Goal: Check status: Check status

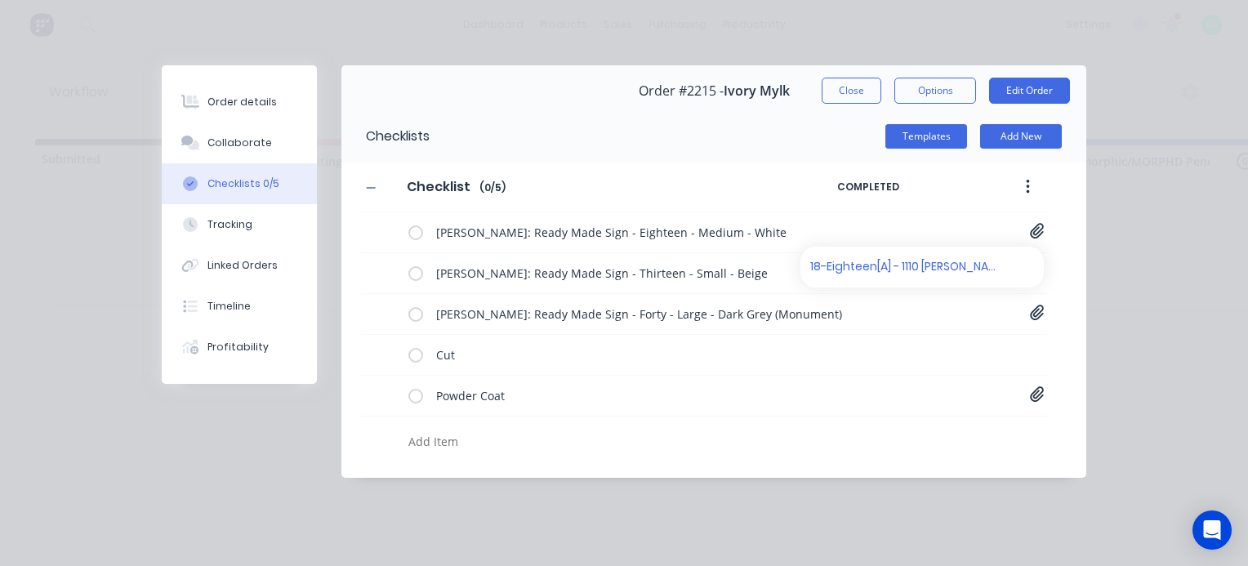
scroll to position [0, 2532]
click at [849, 94] on button "Close" at bounding box center [852, 91] width 60 height 26
type textarea "x"
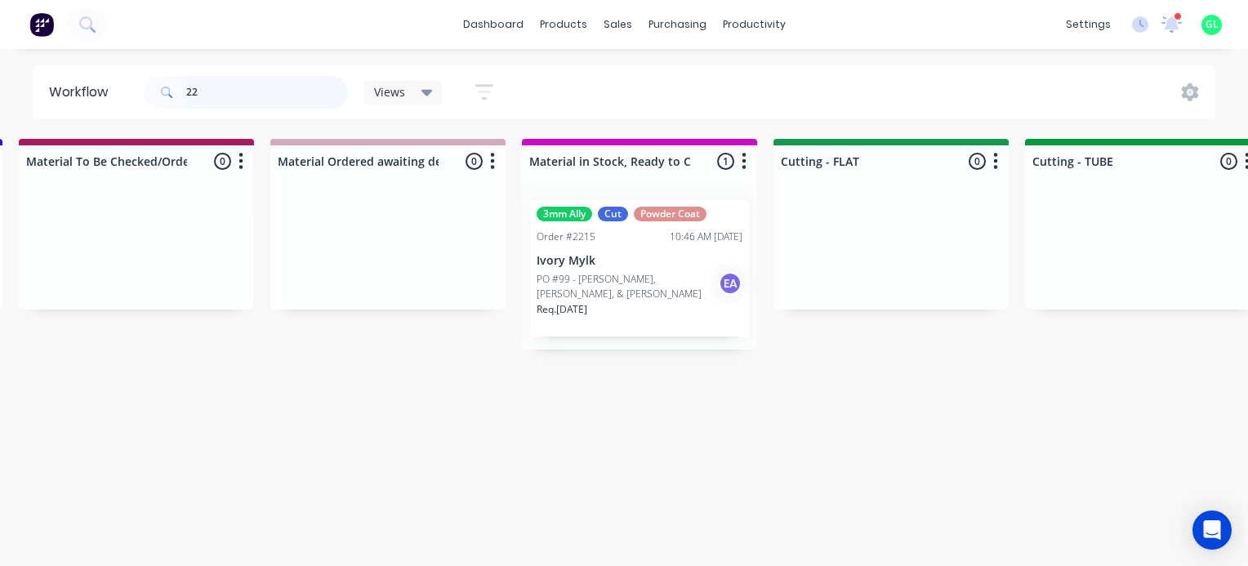
type input "2"
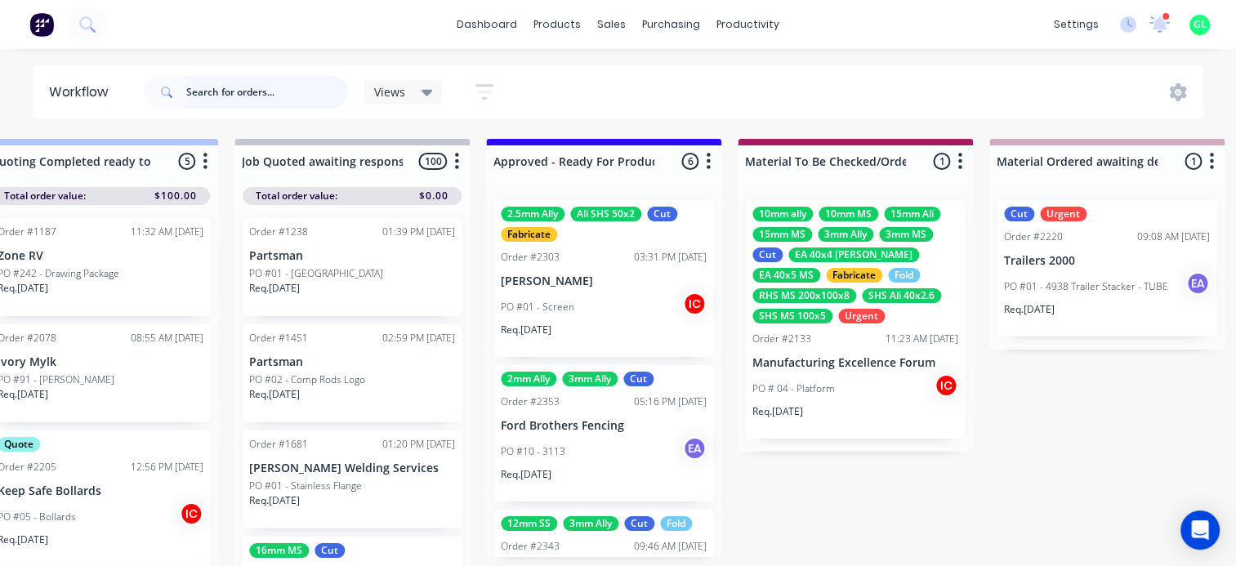
scroll to position [0, 1817]
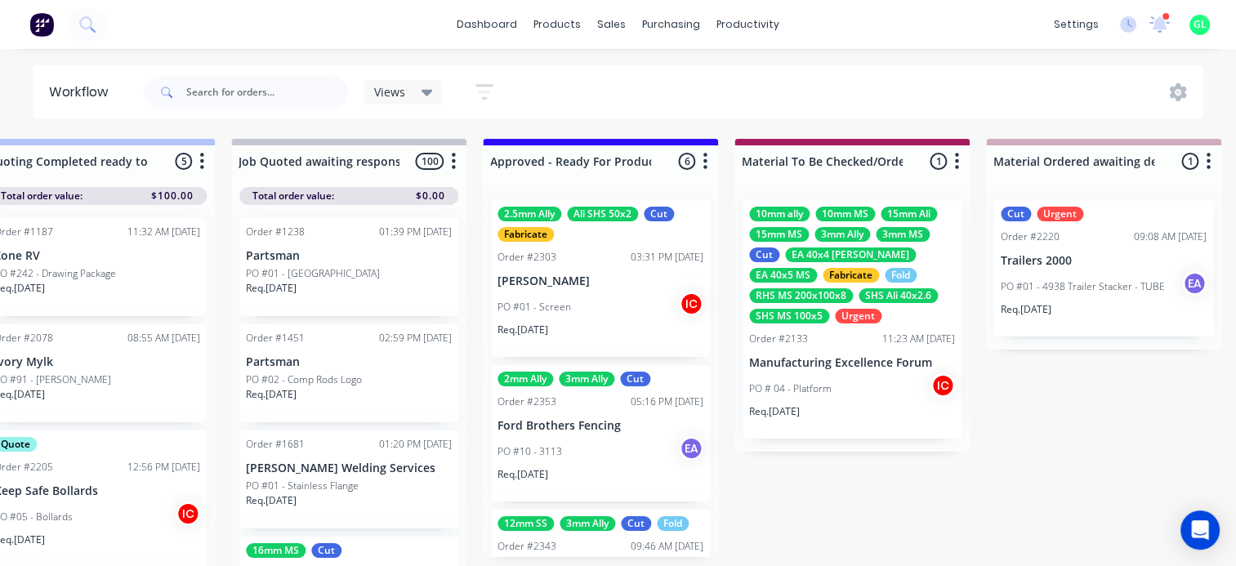
click at [569, 459] on div "PO #10 - 3113 EA" at bounding box center [601, 451] width 206 height 31
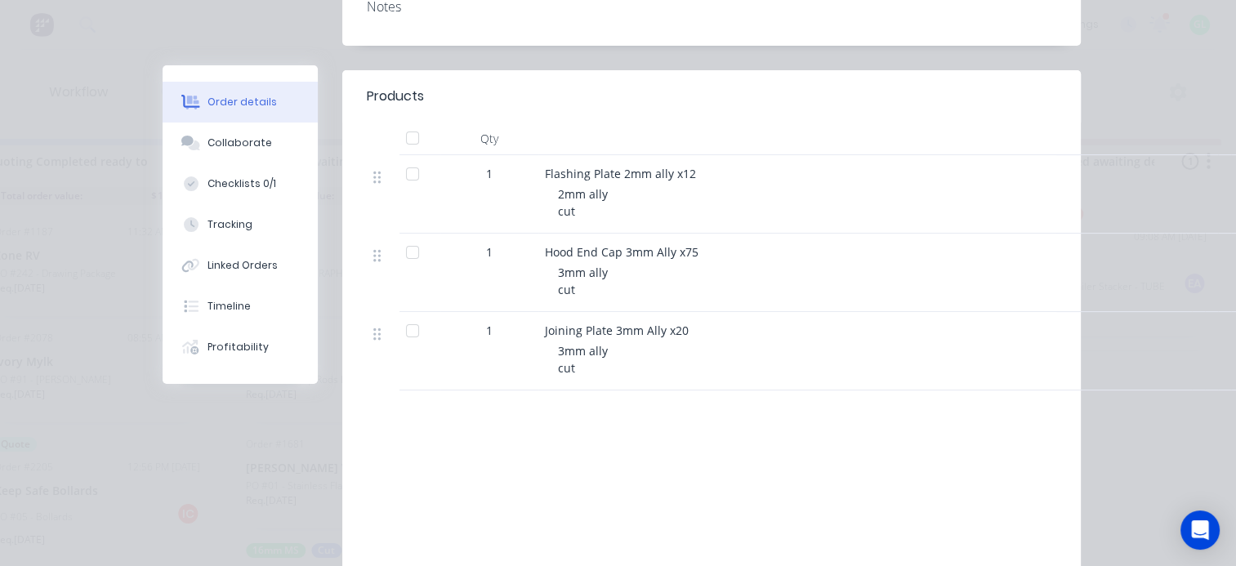
scroll to position [0, 0]
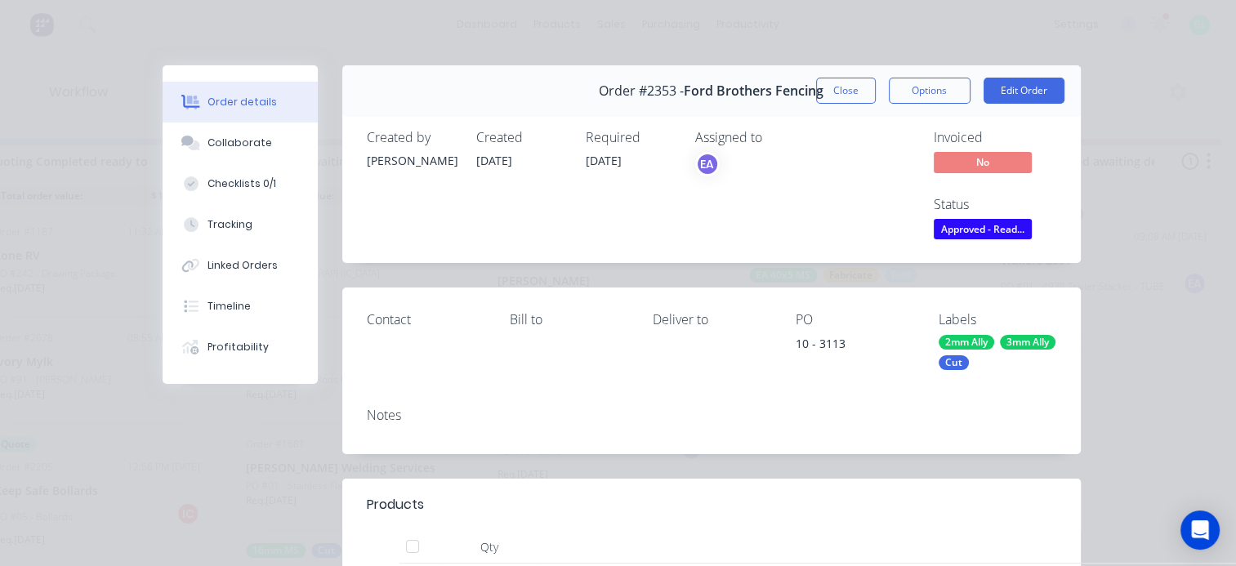
drag, startPoint x: 833, startPoint y: 96, endPoint x: 823, endPoint y: 114, distance: 20.5
click at [832, 98] on button "Close" at bounding box center [846, 91] width 60 height 26
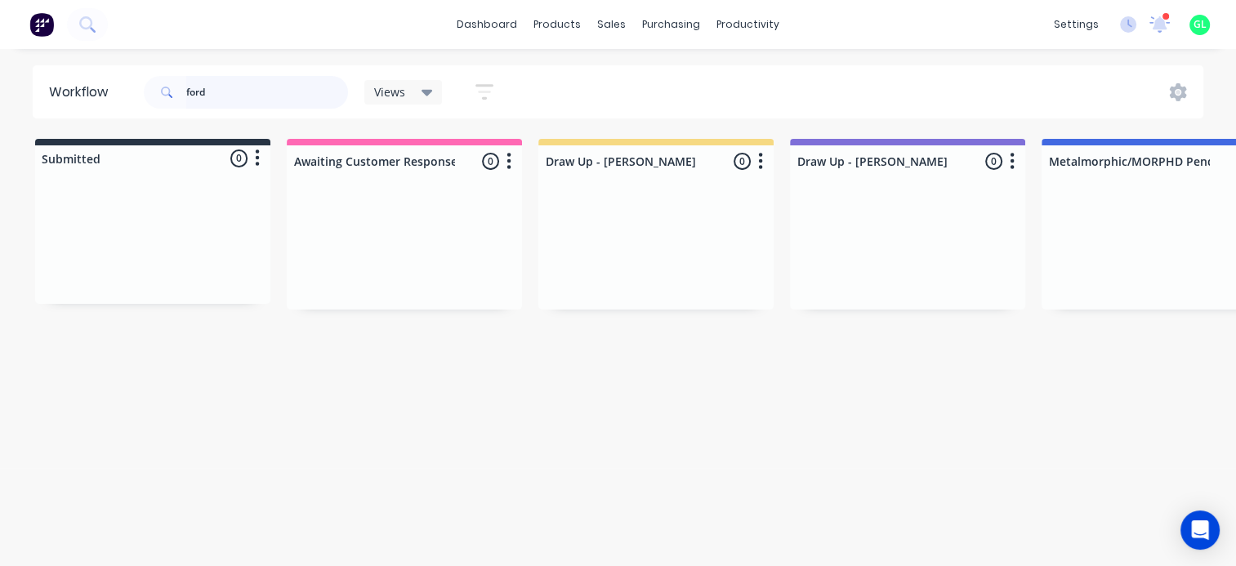
type input "ford"
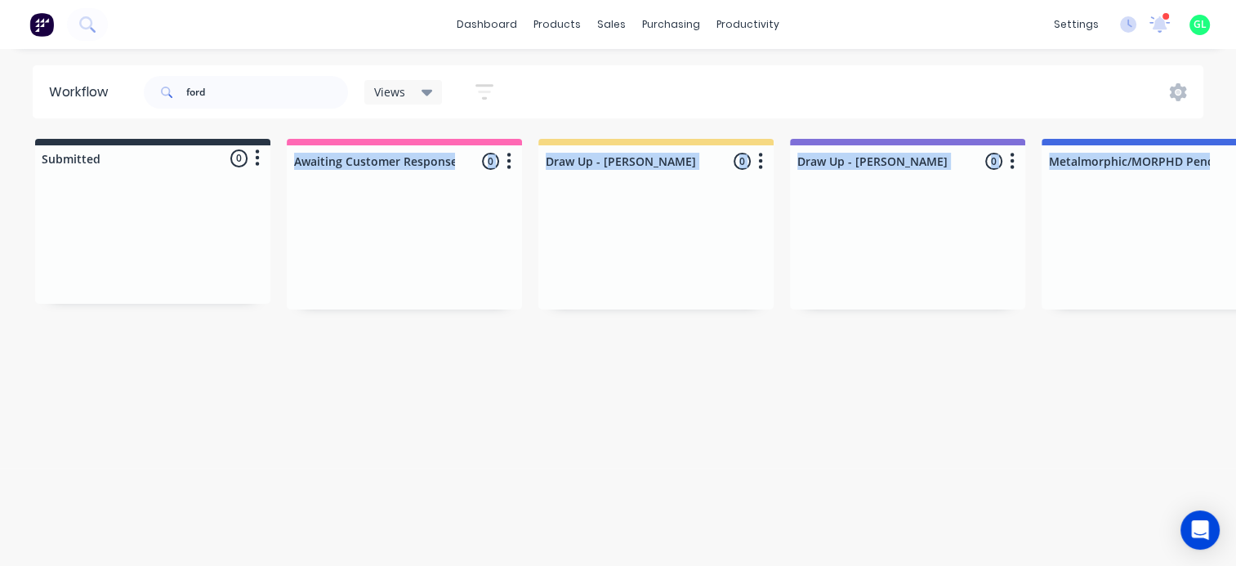
scroll to position [3, 0]
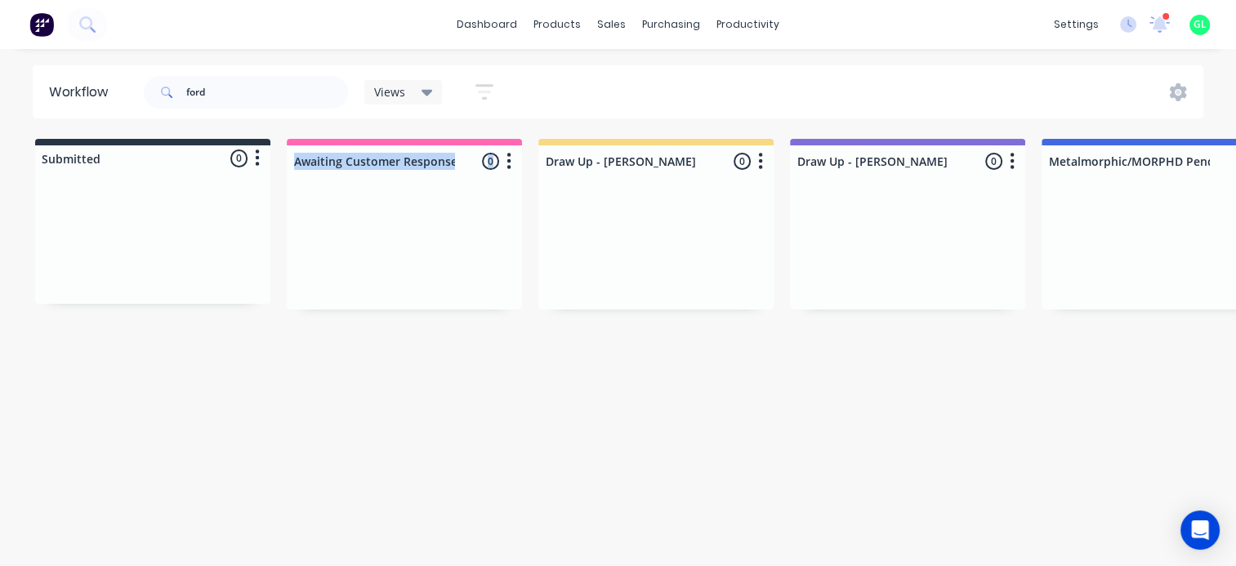
drag, startPoint x: 89, startPoint y: 565, endPoint x: 352, endPoint y: 503, distance: 270.3
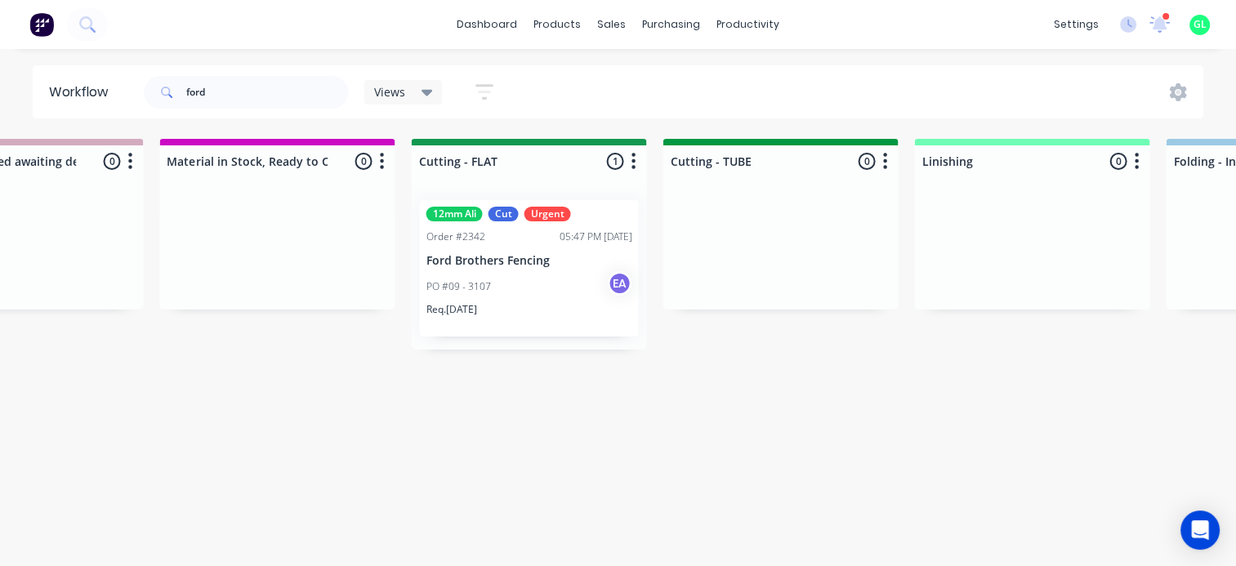
scroll to position [3, 2898]
click at [511, 271] on div "PO #09 - 3107 EA" at bounding box center [525, 286] width 206 height 31
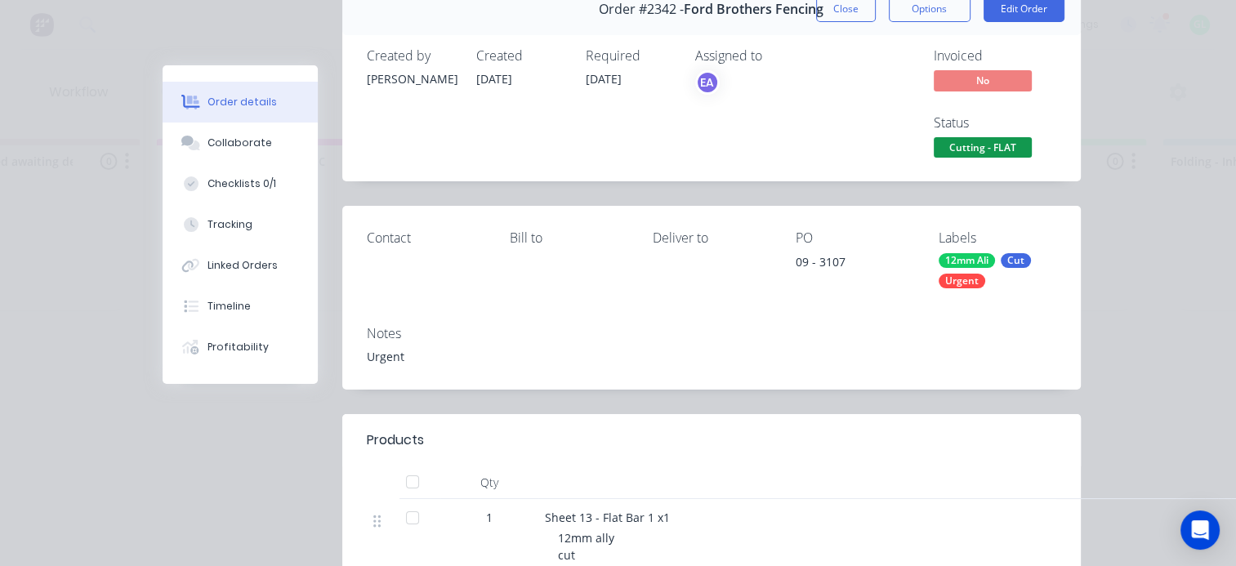
scroll to position [0, 0]
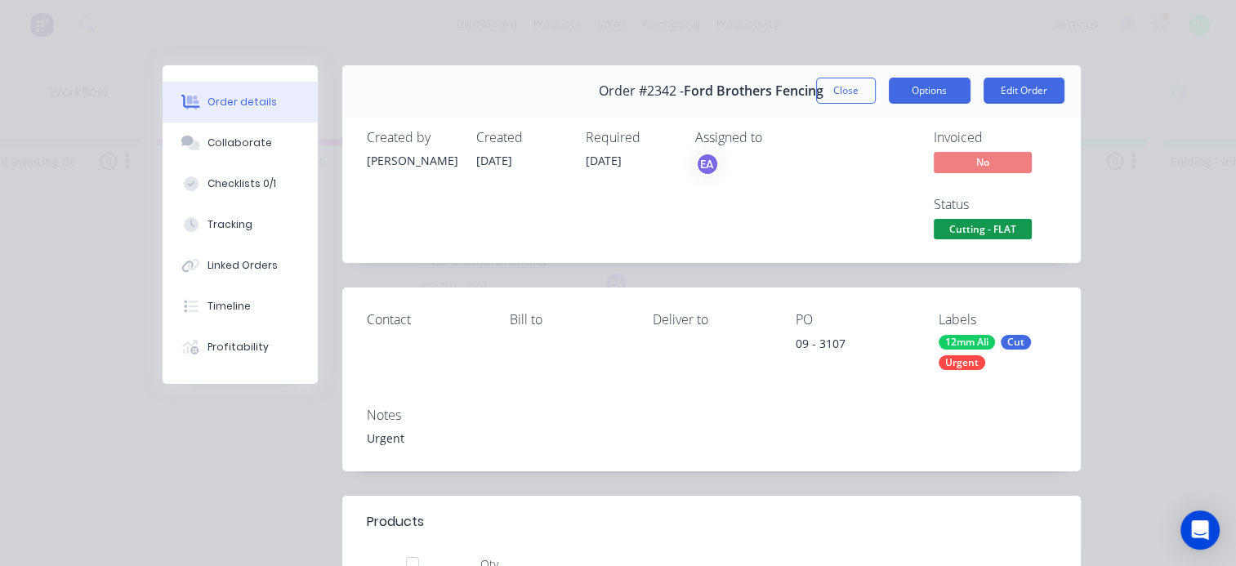
click at [909, 89] on button "Options" at bounding box center [930, 91] width 82 height 26
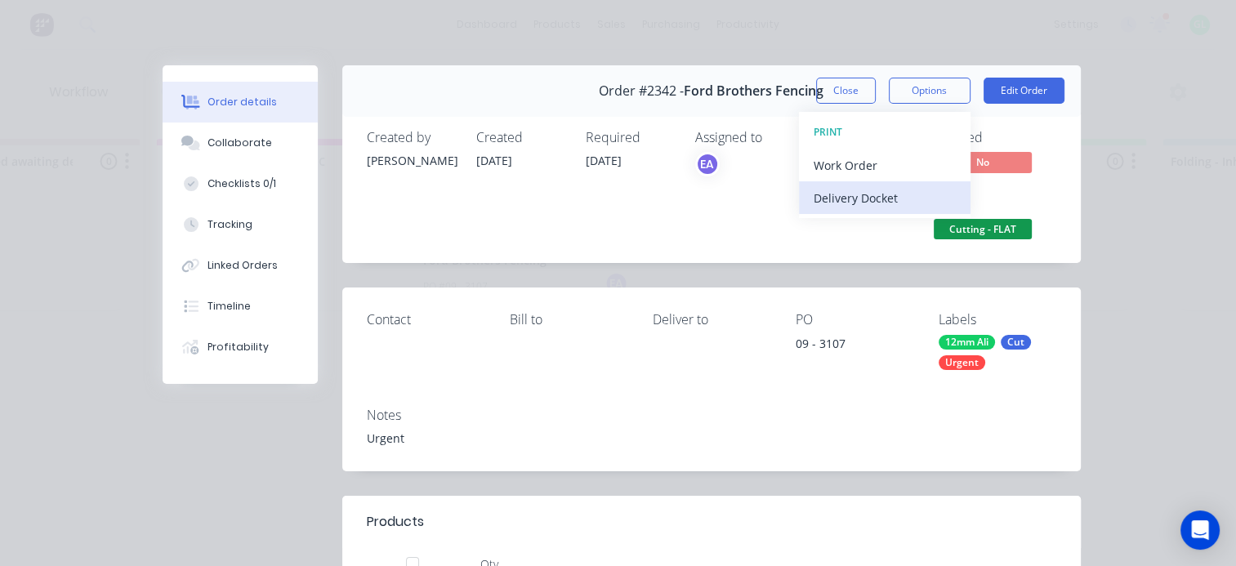
click at [853, 193] on div "Delivery Docket" at bounding box center [885, 198] width 142 height 24
click at [850, 192] on div "Standard" at bounding box center [885, 198] width 142 height 24
